Goal: Task Accomplishment & Management: Manage account settings

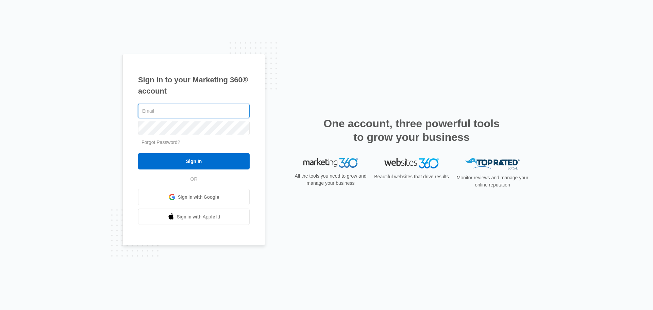
paste input "As a side note, I wanted to let you know that I experienced an issue with your …"
type input "As a side note, I wanted to let you know that I experienced an issue with your …"
paste input "[PERSON_NAME][EMAIL_ADDRESS][PERSON_NAME][DOMAIN_NAME]"
type input "[PERSON_NAME][EMAIL_ADDRESS][PERSON_NAME][DOMAIN_NAME]"
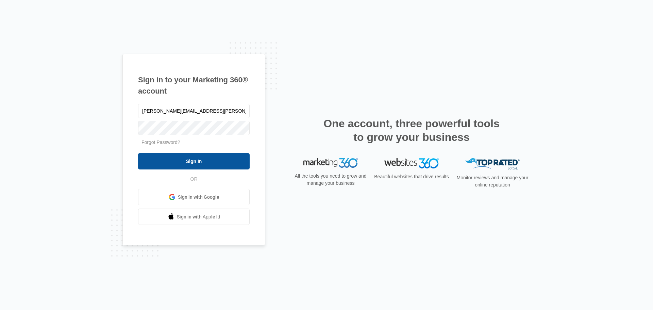
click at [224, 164] on input "Sign In" at bounding box center [194, 161] width 112 height 16
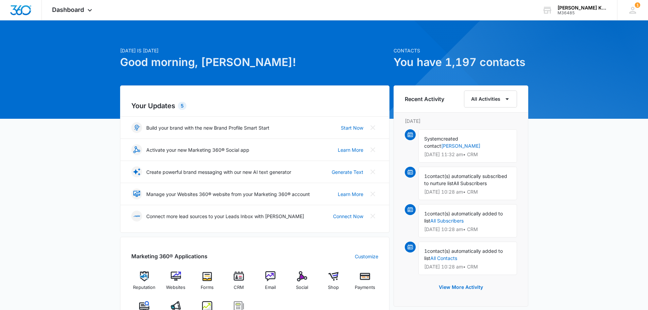
scroll to position [5, 0]
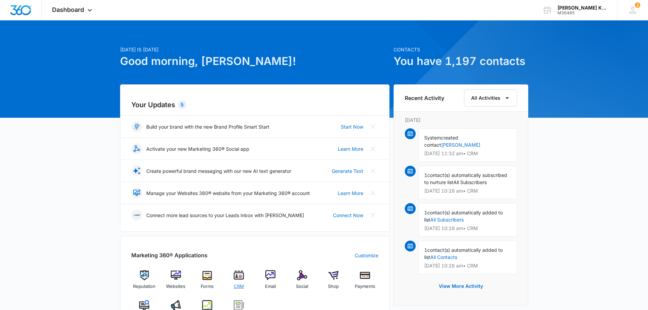
click at [239, 275] on img at bounding box center [239, 275] width 10 height 10
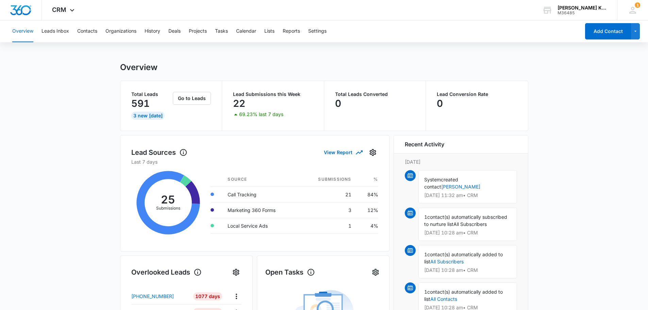
scroll to position [1, 0]
click at [63, 34] on button "Leads Inbox" at bounding box center [56, 31] width 28 height 22
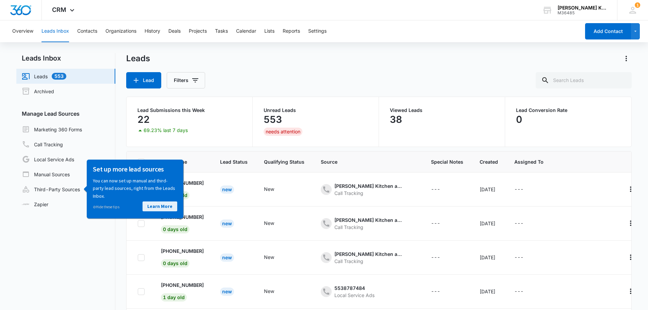
click at [173, 208] on link "Learn More" at bounding box center [160, 206] width 35 height 10
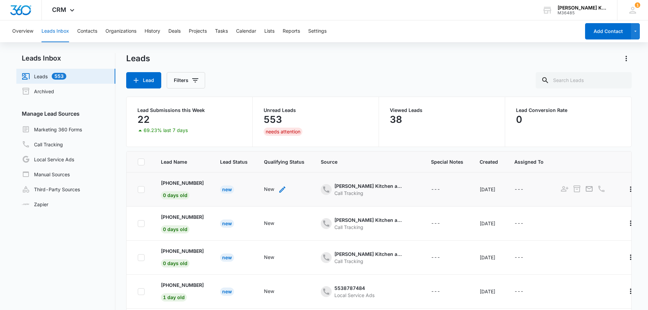
click at [284, 190] on icon "- - Select to Edit Field" at bounding box center [282, 189] width 6 height 6
click at [277, 144] on div "New" at bounding box center [267, 145] width 26 height 15
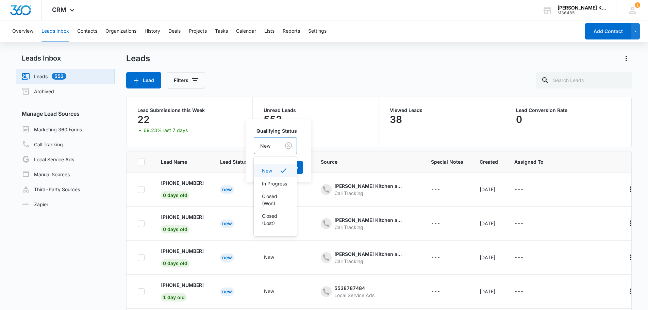
click at [331, 135] on div "Unread Leads 553 needs attention" at bounding box center [316, 122] width 104 height 28
click at [324, 126] on div "553" at bounding box center [316, 120] width 104 height 14
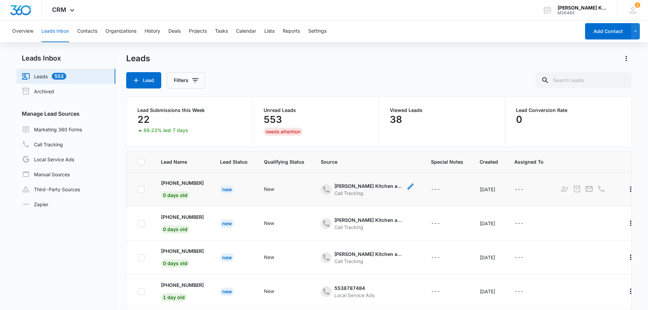
click at [414, 186] on icon "- - Select to Edit Field" at bounding box center [411, 186] width 6 height 6
click at [77, 130] on link "Marketing 360 Forms" at bounding box center [52, 129] width 60 height 8
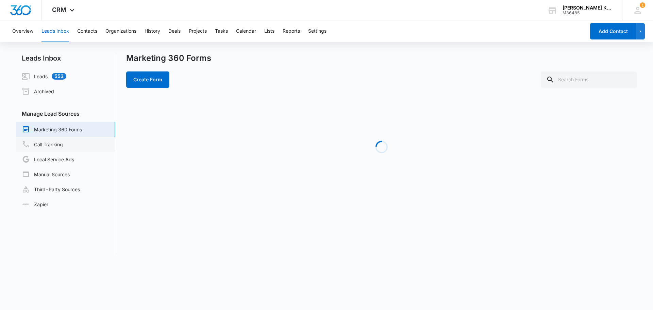
click at [58, 147] on link "Call Tracking" at bounding box center [42, 144] width 41 height 8
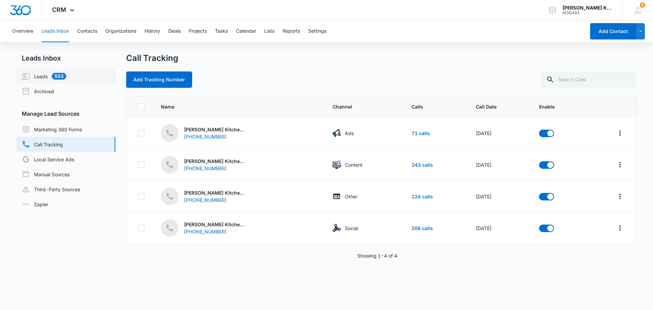
click at [38, 78] on link "Leads 553" at bounding box center [44, 76] width 45 height 8
